Goal: Information Seeking & Learning: Learn about a topic

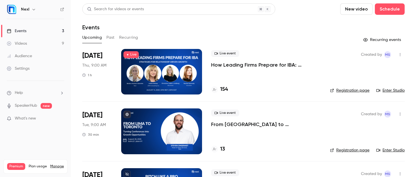
click at [220, 64] on p "How Leading Firms Prepare for IBA: Strategies for Relationship-Driven Growth" at bounding box center [266, 64] width 110 height 7
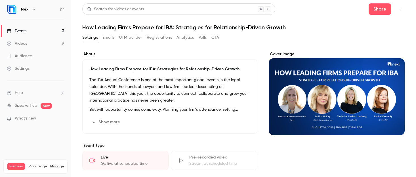
click at [190, 37] on button "Analytics" at bounding box center [186, 37] width 18 height 9
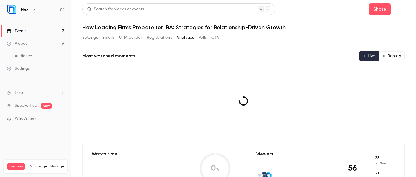
click at [161, 36] on button "Registrations" at bounding box center [159, 37] width 25 height 9
